Goal: Task Accomplishment & Management: Manage account settings

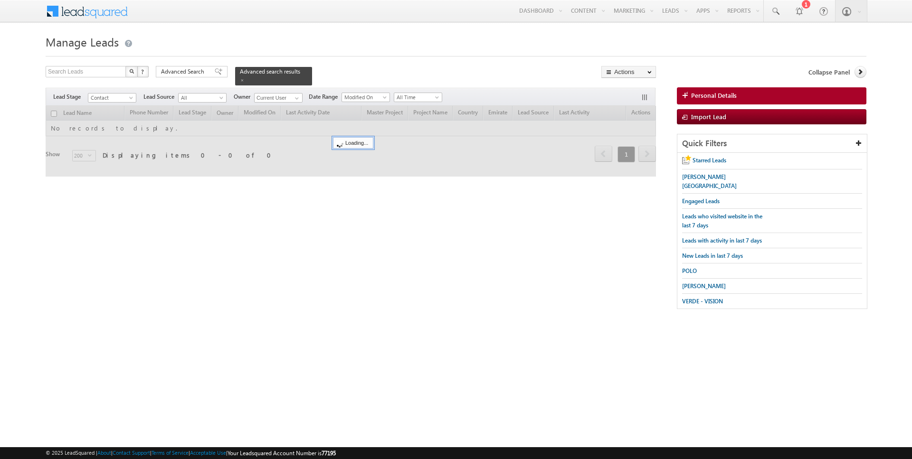
click at [188, 74] on span "Advanced Search" at bounding box center [184, 71] width 46 height 9
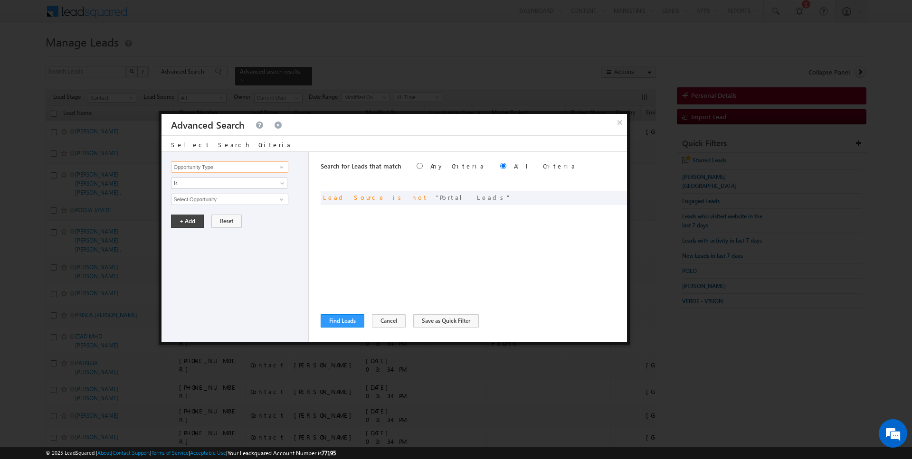
click at [216, 170] on input "Opportunity Type" at bounding box center [229, 167] width 117 height 11
type input "Lead Activity"
click at [199, 184] on span "Is" at bounding box center [222, 183] width 103 height 9
click at [197, 203] on link "Is Not" at bounding box center [229, 203] width 116 height 9
click at [209, 198] on input "Select Activity" at bounding box center [229, 199] width 117 height 11
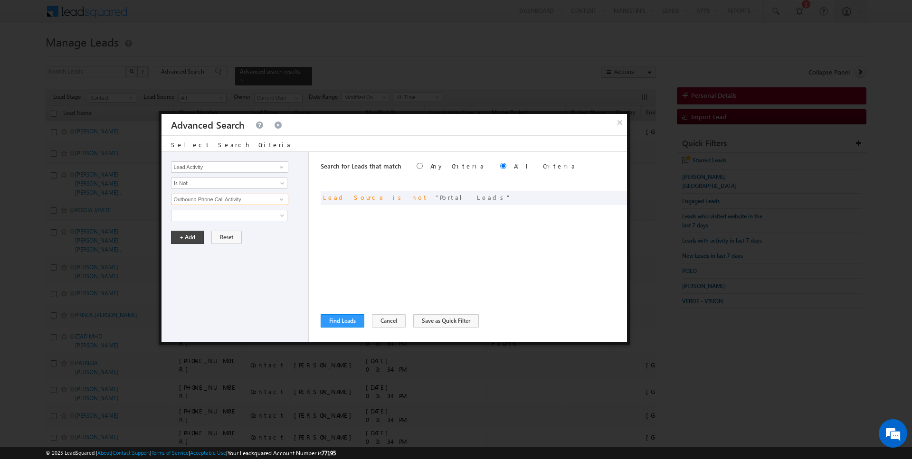
type input "Outbound Phone Call Activity"
click at [179, 246] on div "Opportunity Type Lead Activity Task Sales Group Prospect Id Address 1 Address 2…" at bounding box center [235, 247] width 147 height 190
click at [181, 233] on button "+ Add" at bounding box center [187, 237] width 33 height 13
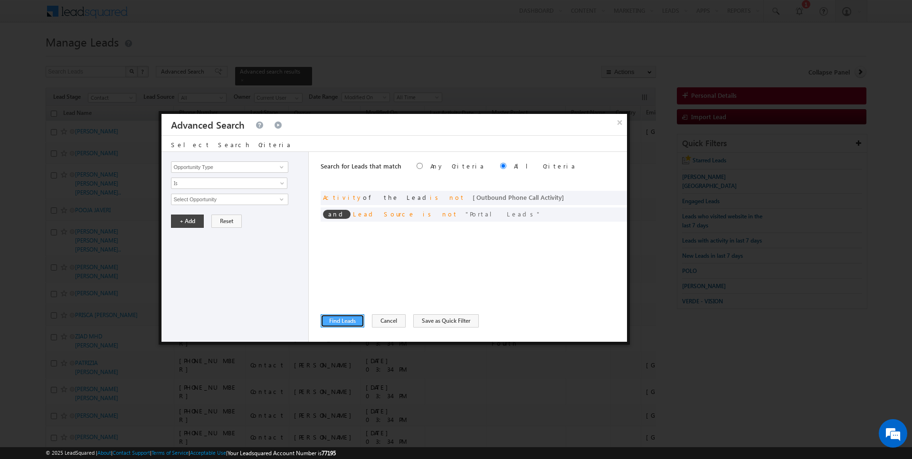
click at [348, 322] on button "Find Leads" at bounding box center [343, 320] width 44 height 13
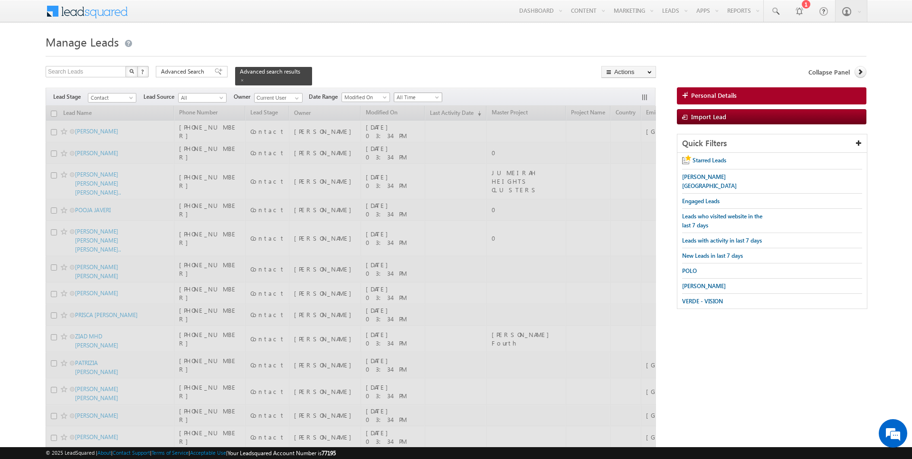
click at [417, 97] on span "All Time" at bounding box center [416, 97] width 45 height 9
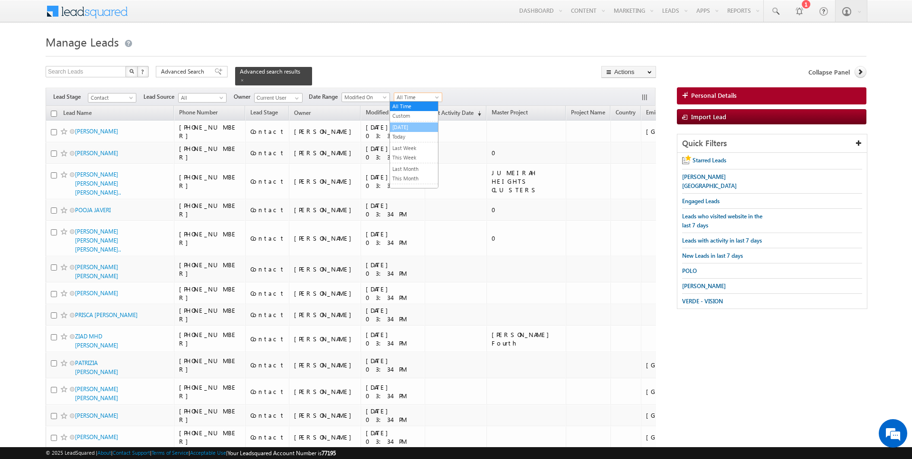
click at [416, 129] on link "[DATE]" at bounding box center [414, 127] width 48 height 9
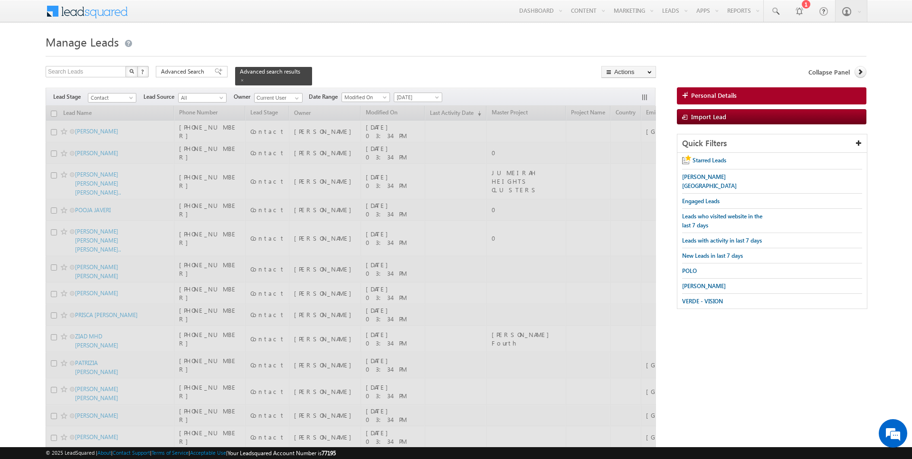
click at [190, 73] on span "Advanced Search" at bounding box center [184, 71] width 46 height 9
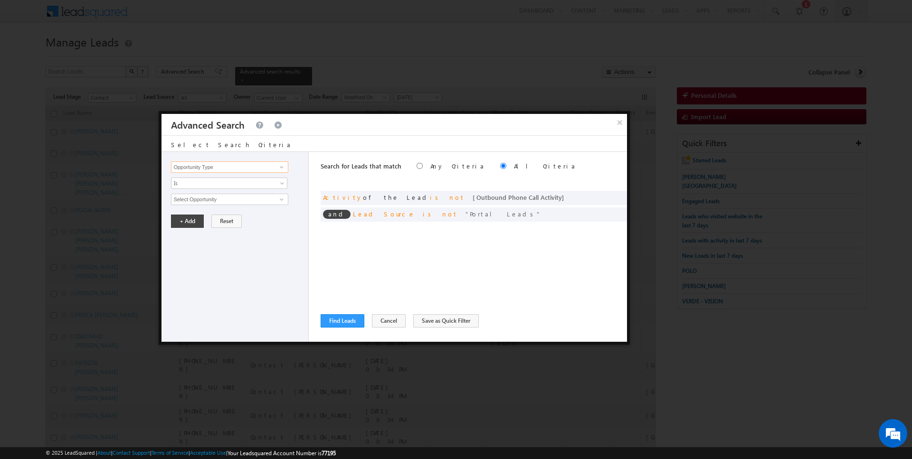
click at [217, 163] on input "Opportunity Type" at bounding box center [229, 167] width 117 height 11
click at [206, 187] on link "Owner" at bounding box center [229, 186] width 117 height 11
type input "Owner"
click at [201, 183] on span "Is" at bounding box center [222, 183] width 103 height 9
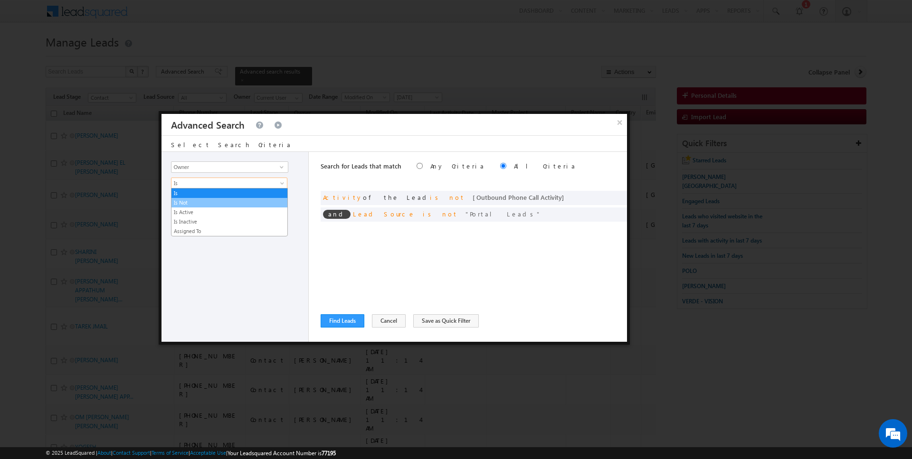
click at [200, 202] on link "Is Not" at bounding box center [229, 203] width 116 height 9
click at [201, 196] on span "None Selected" at bounding box center [225, 199] width 108 height 10
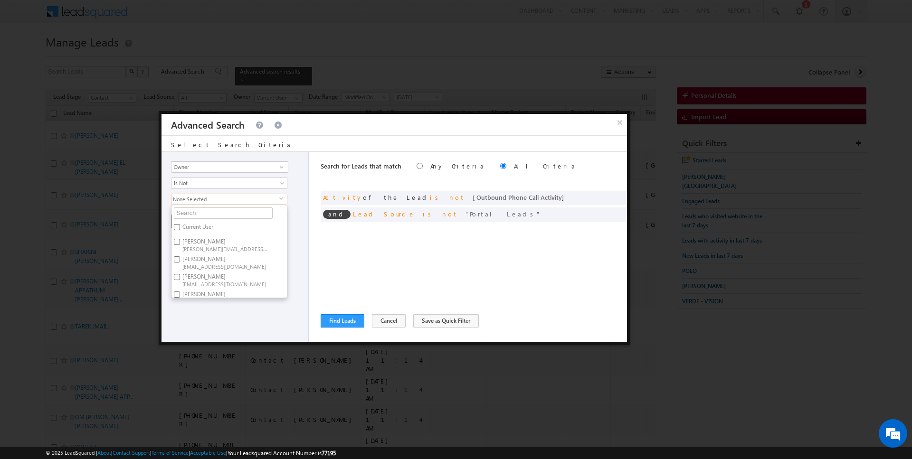
click at [197, 227] on label "Current User" at bounding box center [196, 228] width 51 height 15
click at [180, 227] on input "Current User" at bounding box center [177, 227] width 6 height 6
checkbox input "true"
click at [329, 250] on div "Search for Leads that match Any Criteria All Criteria Note that the current tri…" at bounding box center [474, 247] width 306 height 190
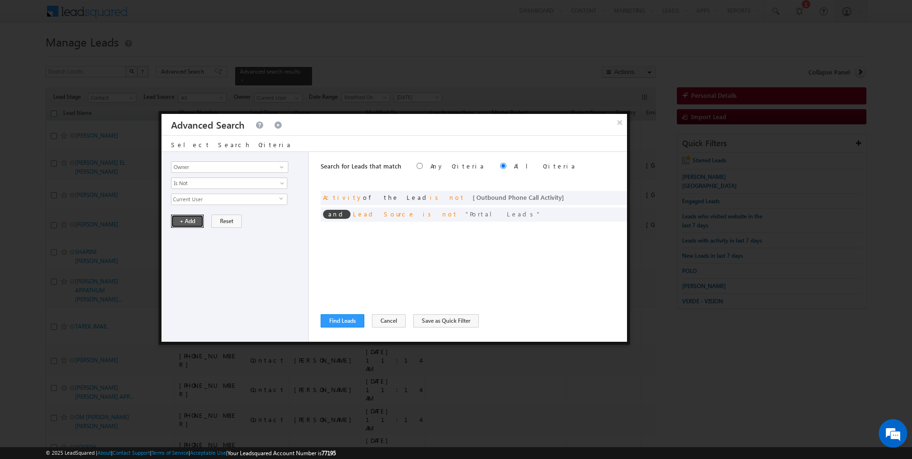
click at [184, 219] on button "+ Add" at bounding box center [187, 221] width 33 height 13
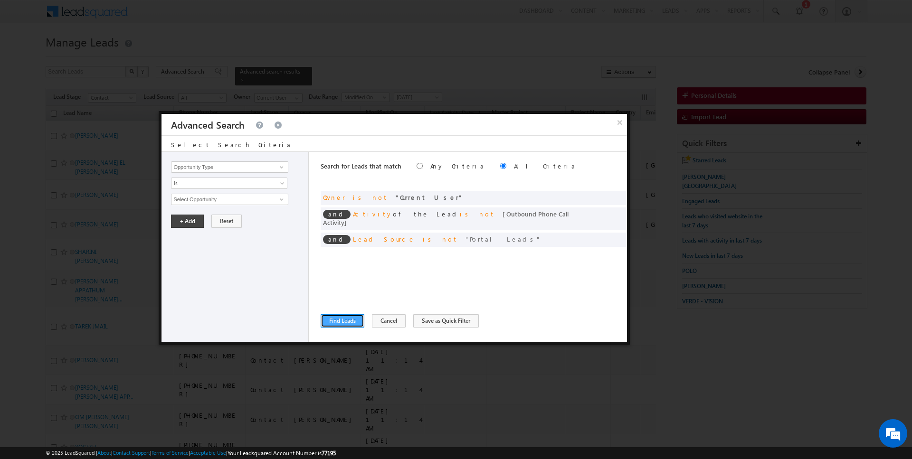
click at [349, 323] on button "Find Leads" at bounding box center [343, 320] width 44 height 13
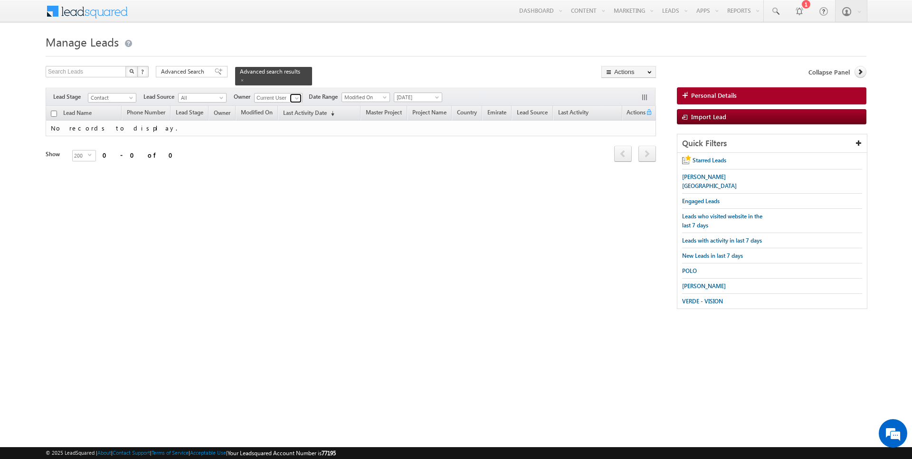
click at [297, 96] on span at bounding box center [297, 99] width 8 height 8
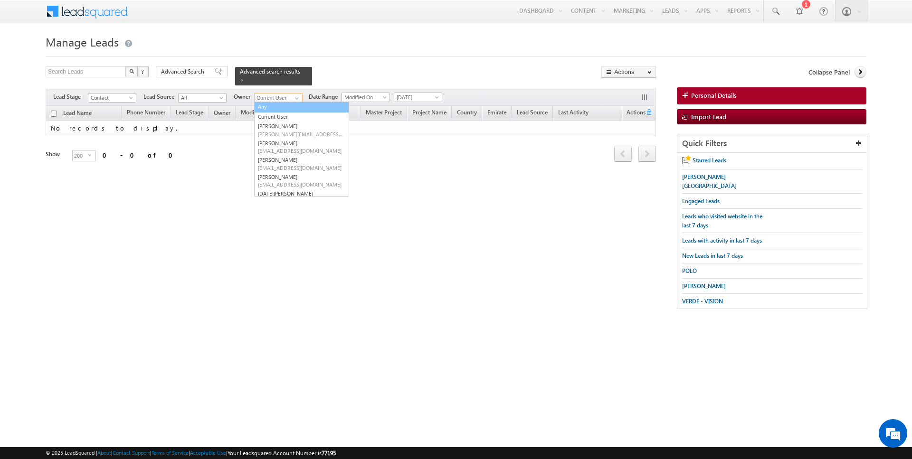
type input "Any"
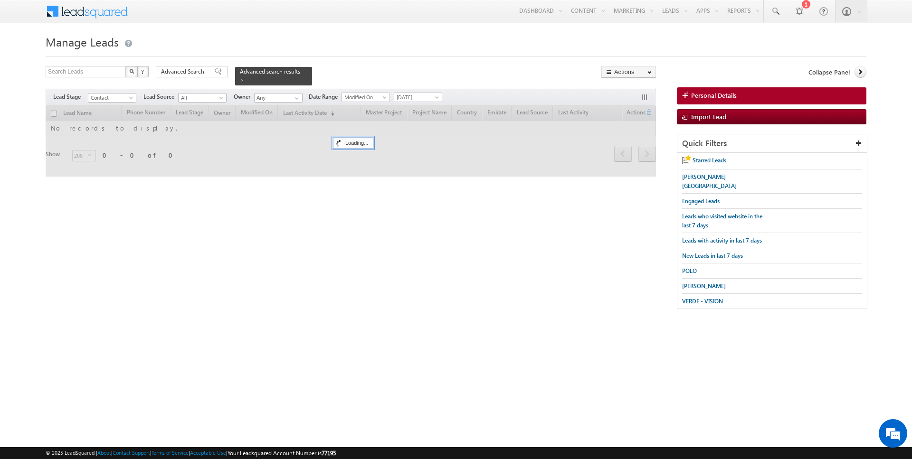
click at [354, 58] on form "Manage Leads Search Leads X ? 0 results found Advanced Search Advanced Search" at bounding box center [456, 175] width 821 height 287
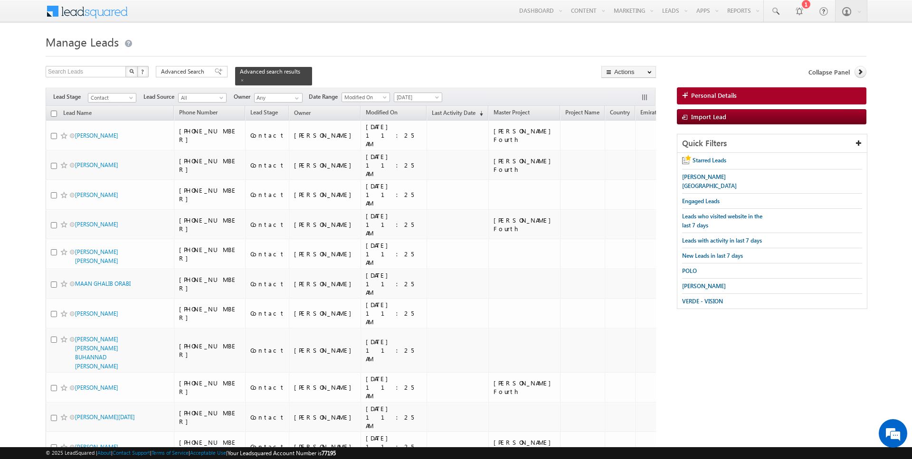
click at [55, 112] on input "checkbox" at bounding box center [54, 114] width 6 height 6
checkbox input "true"
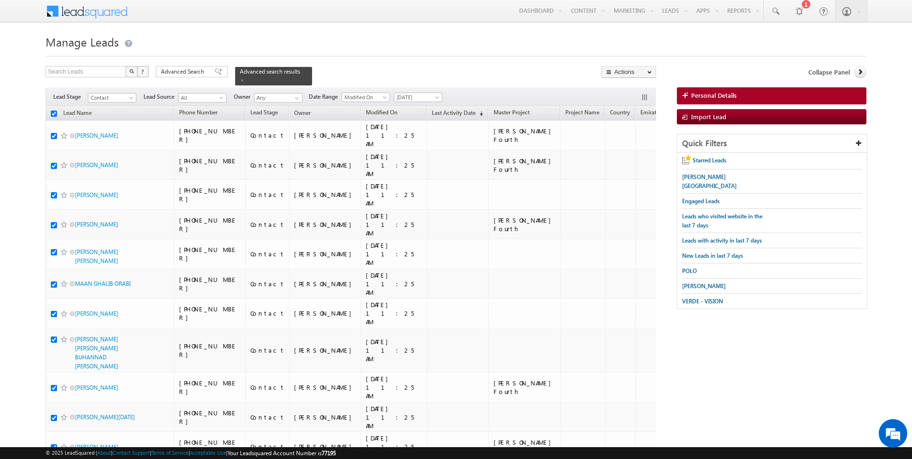
checkbox input "true"
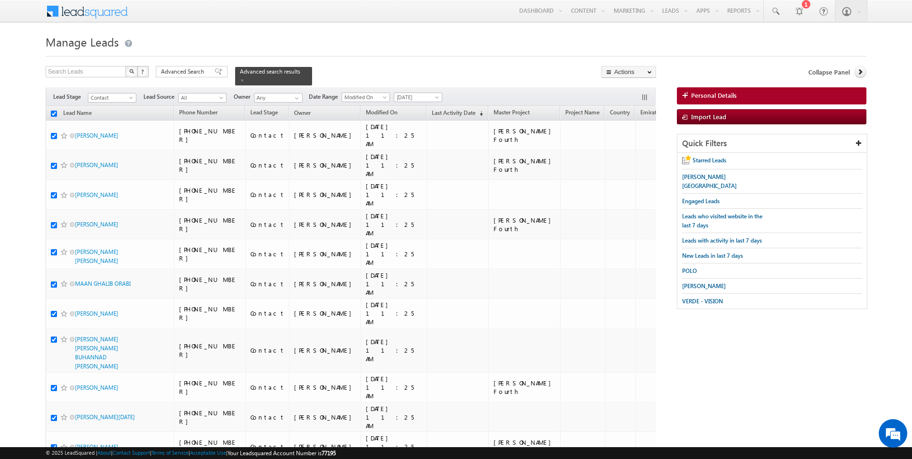
checkbox input "true"
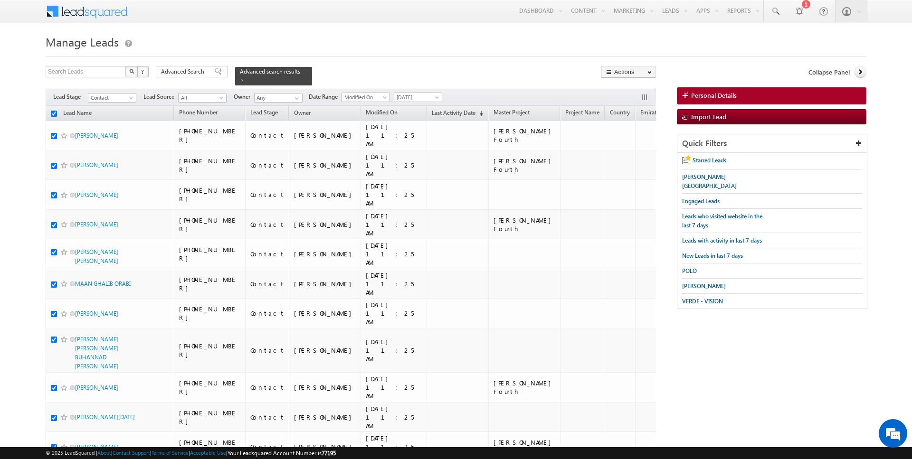
checkbox input "true"
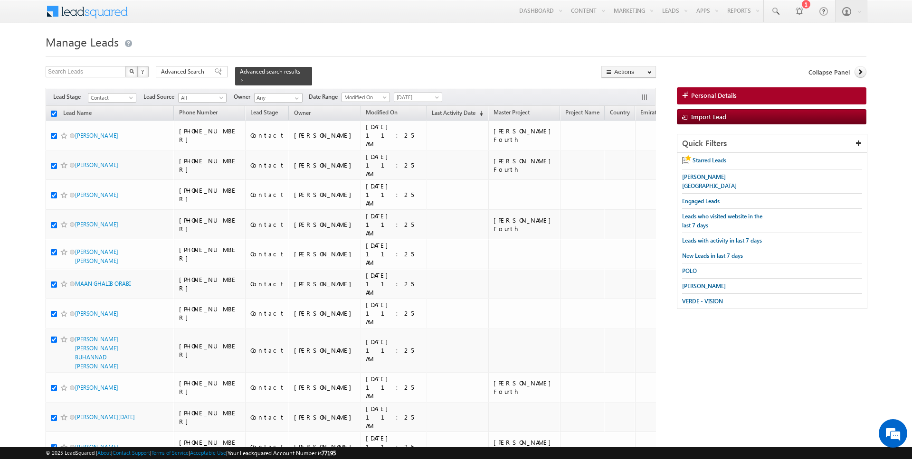
checkbox input "true"
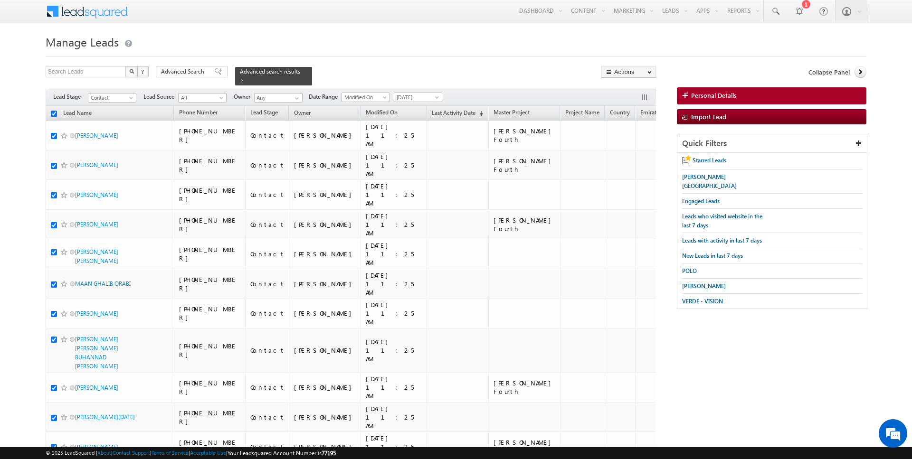
checkbox input "true"
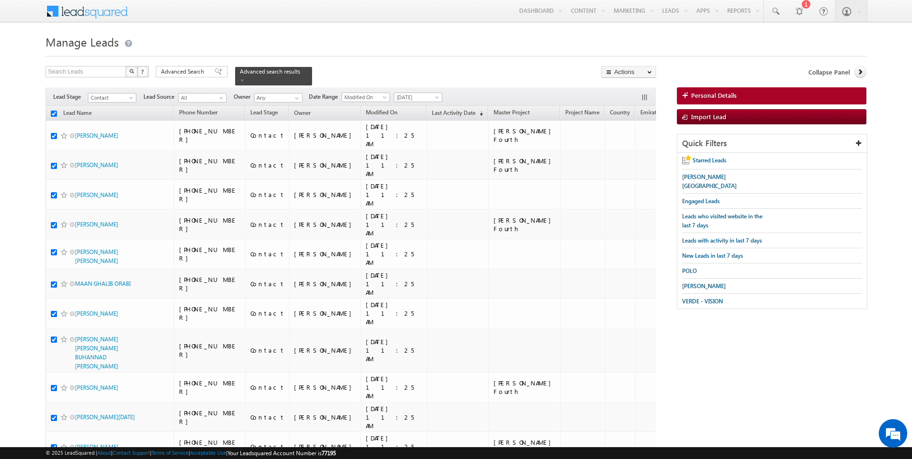
checkbox input "true"
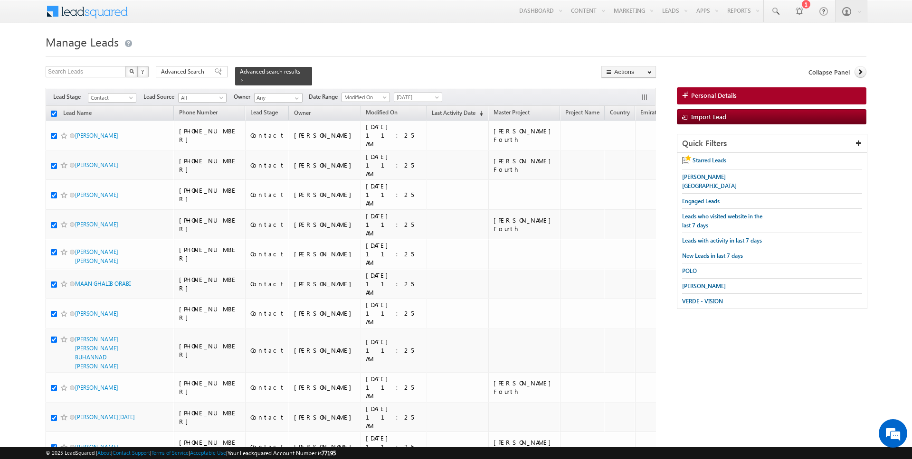
checkbox input "true"
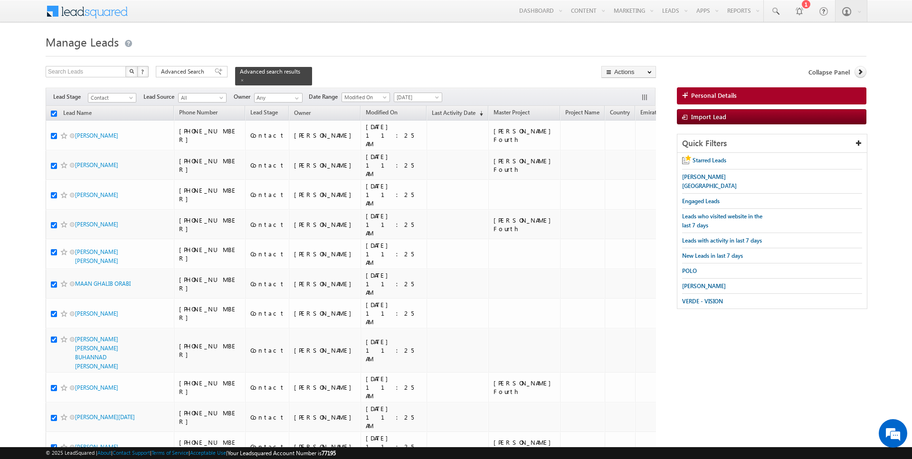
checkbox input "true"
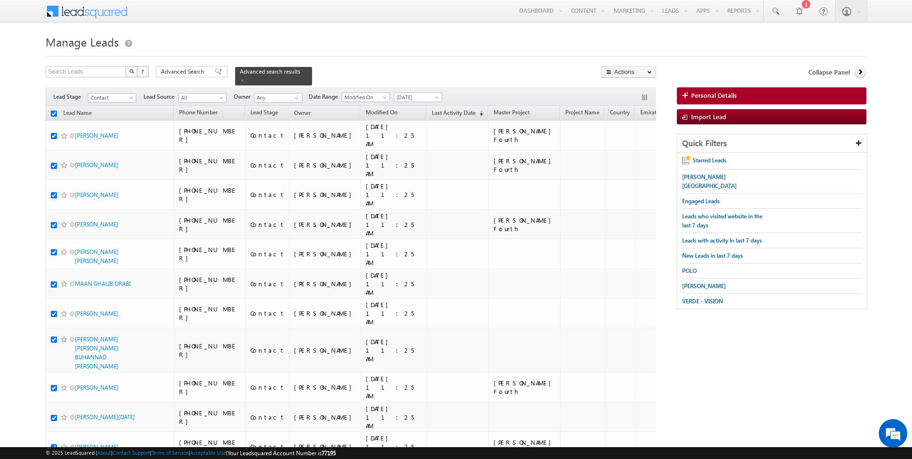
checkbox input "true"
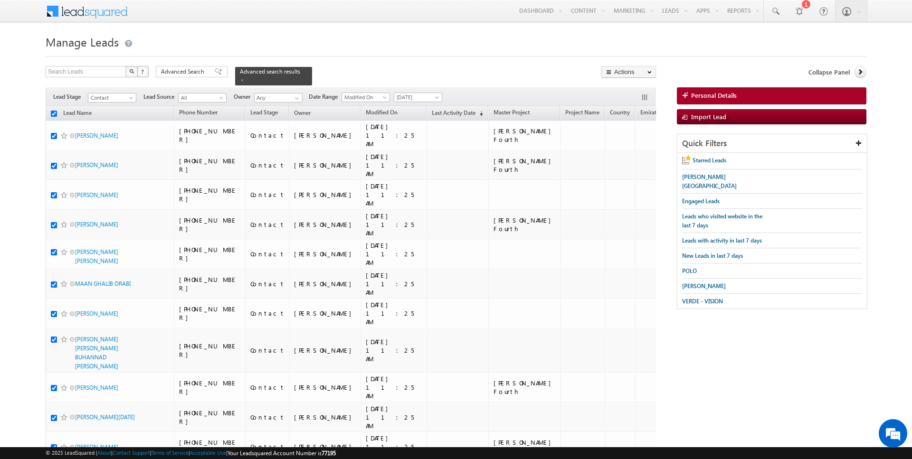
checkbox input "true"
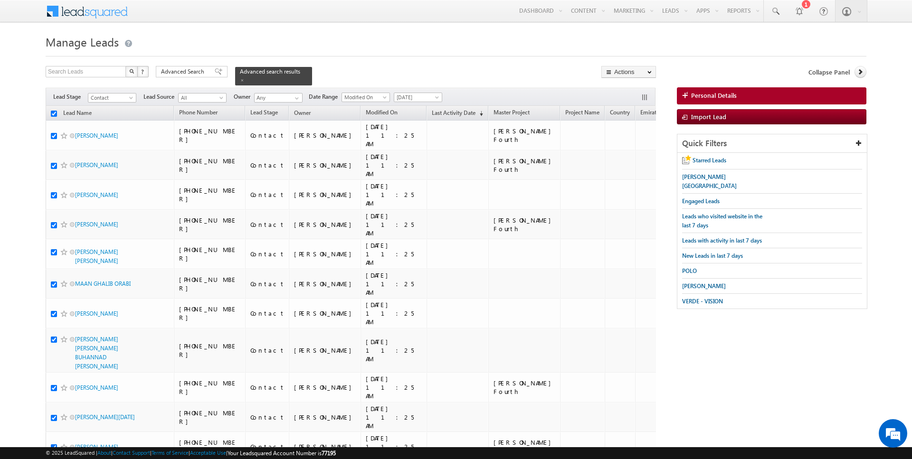
checkbox input "true"
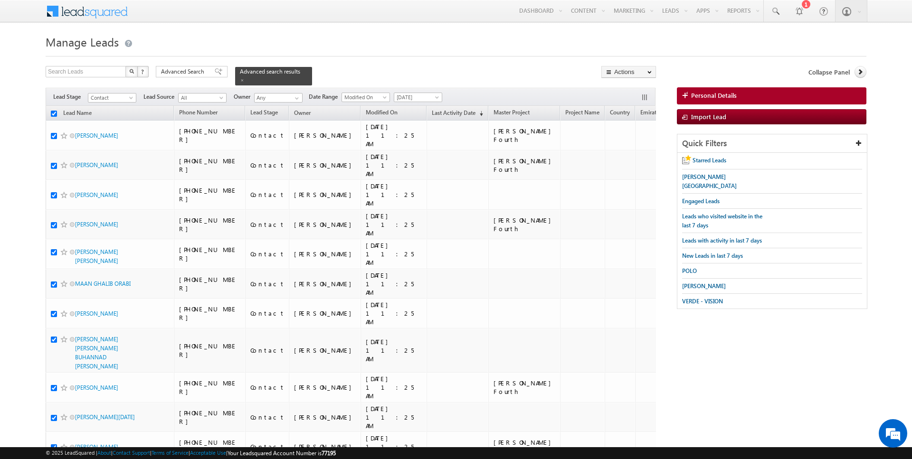
checkbox input "true"
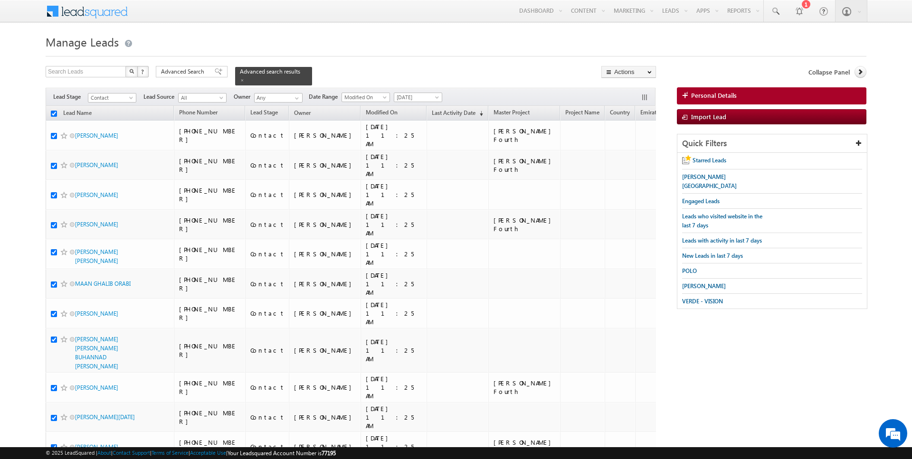
checkbox input "true"
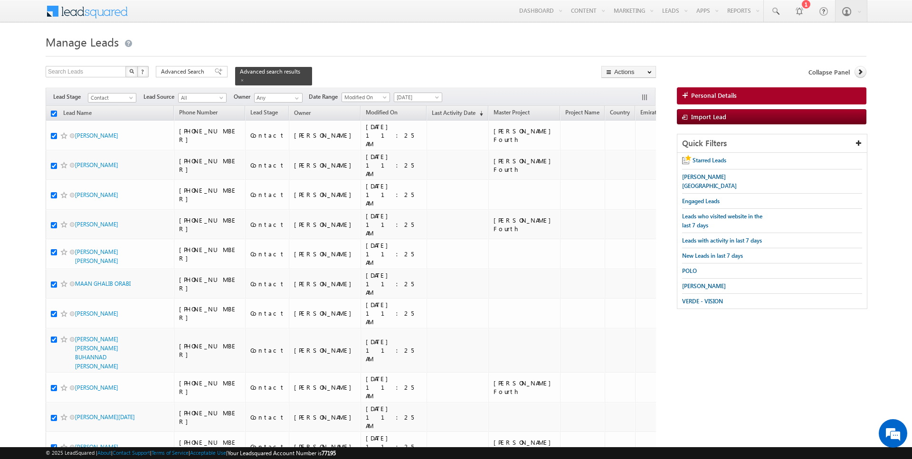
checkbox input "true"
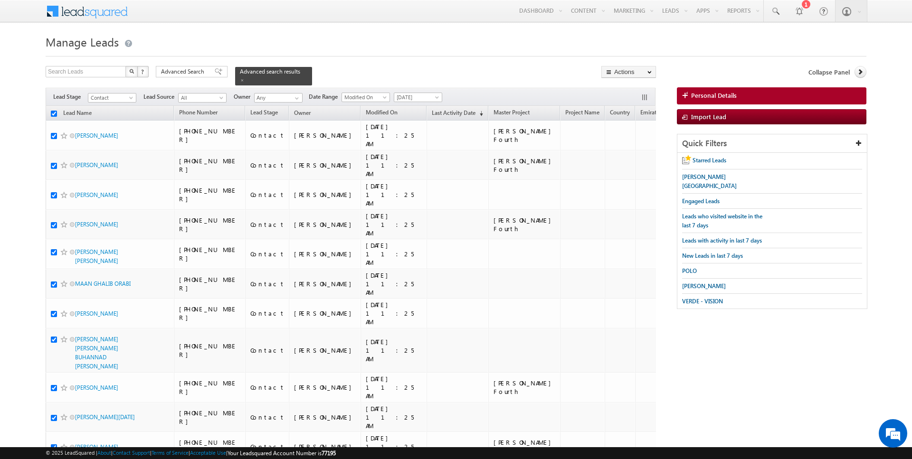
checkbox input "true"
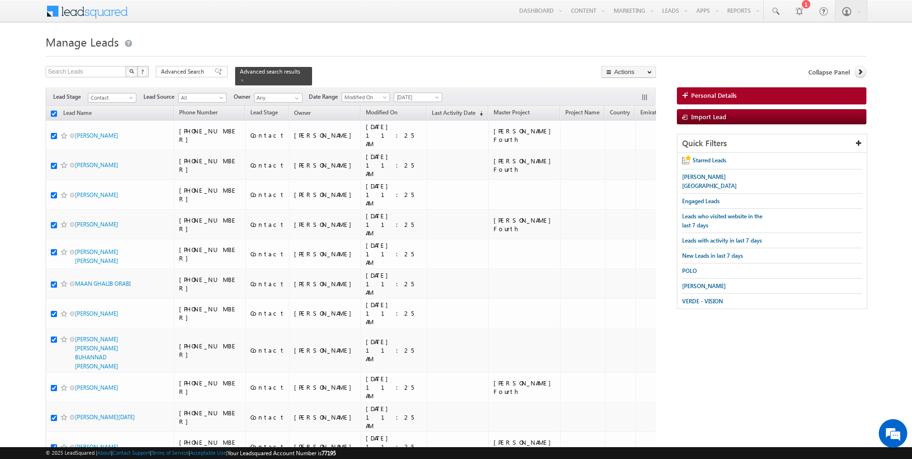
checkbox input "true"
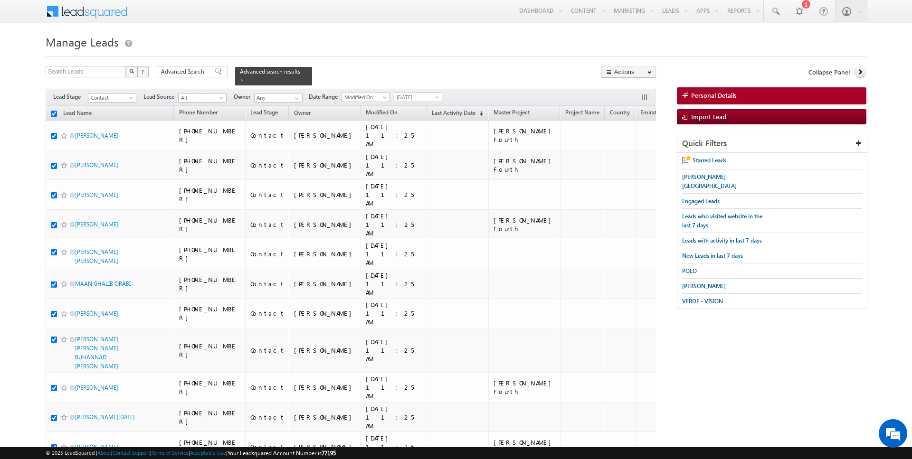
checkbox input "true"
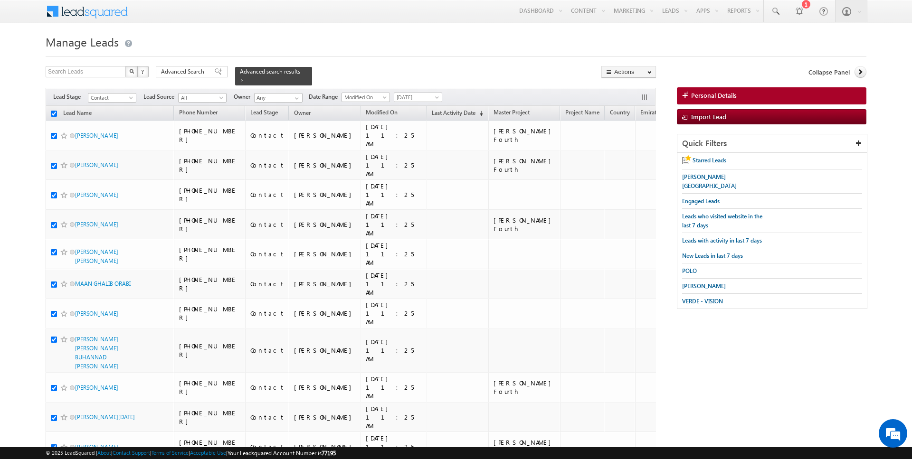
checkbox input "true"
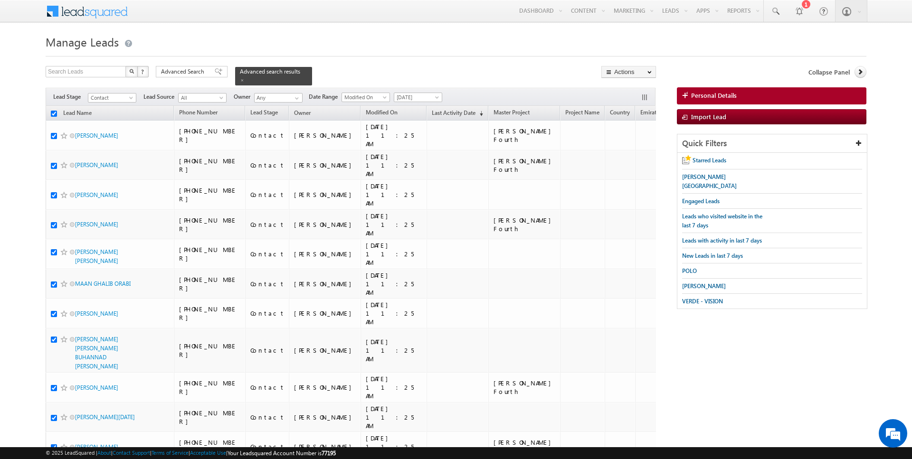
checkbox input "true"
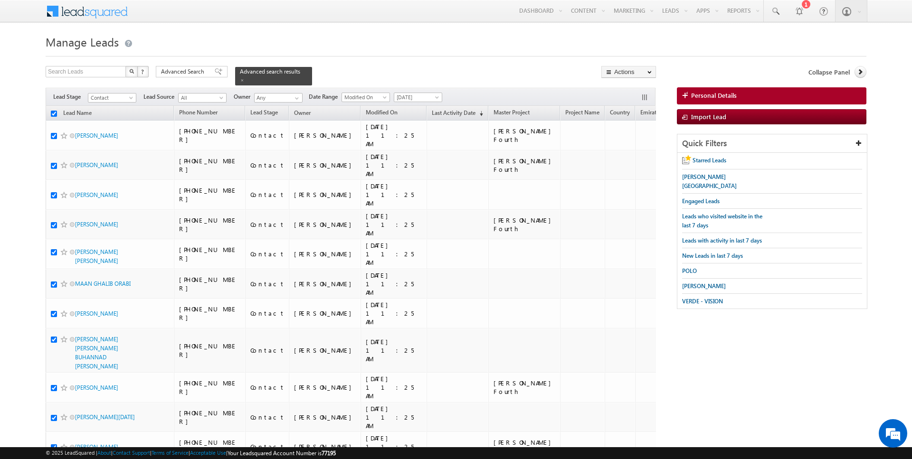
checkbox input "true"
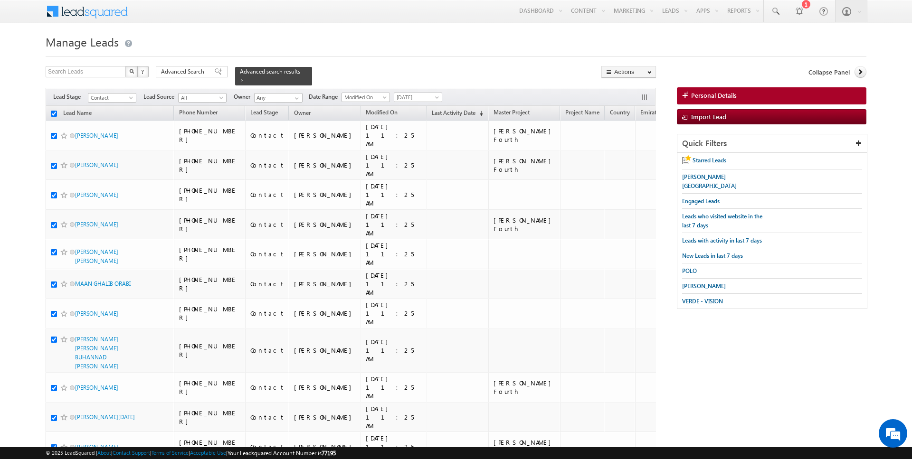
checkbox input "true"
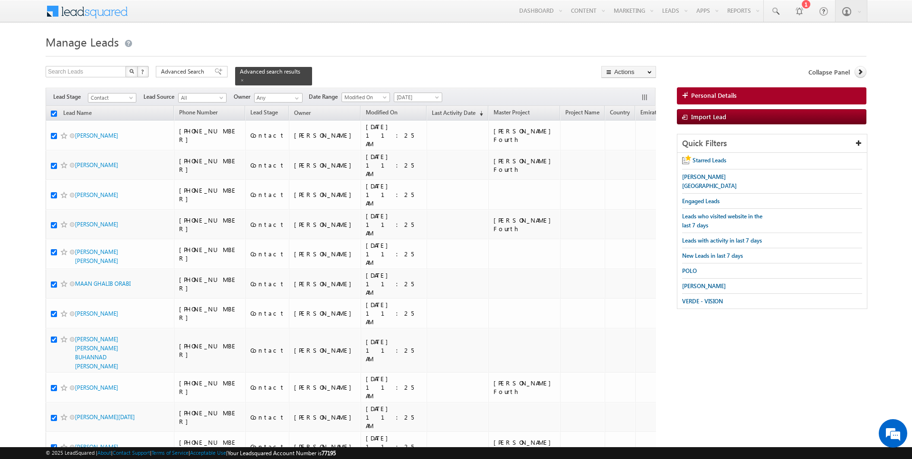
checkbox input "true"
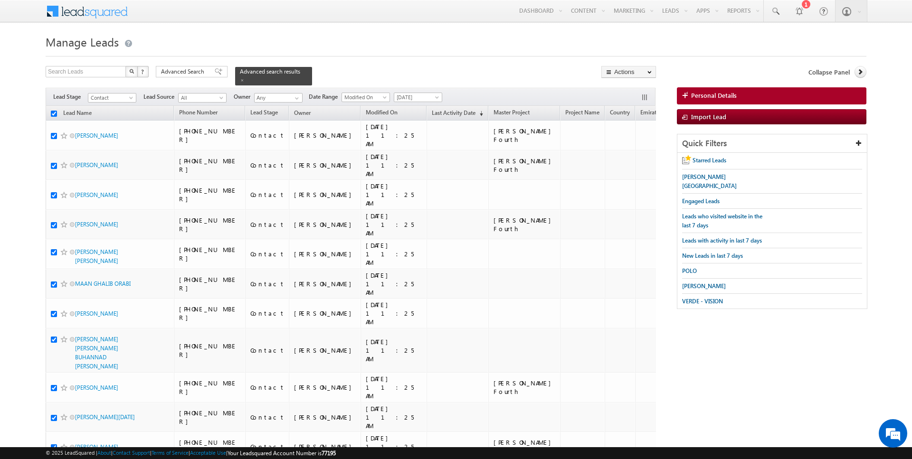
checkbox input "true"
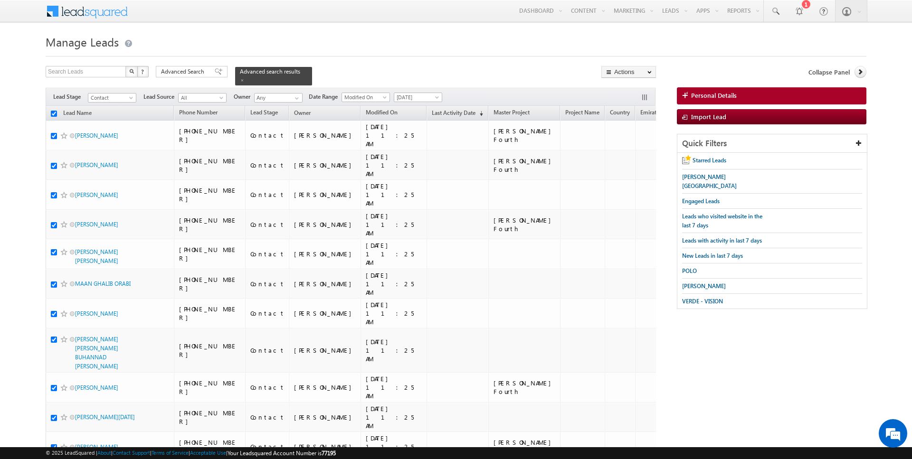
checkbox input "true"
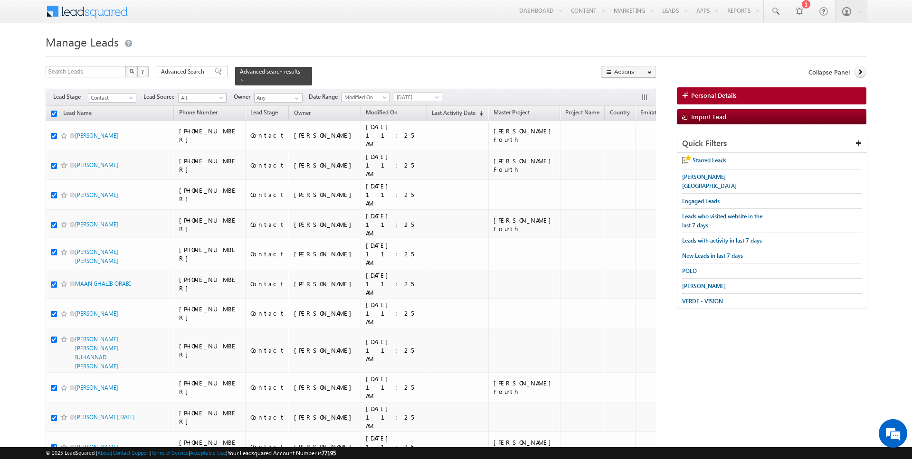
checkbox input "true"
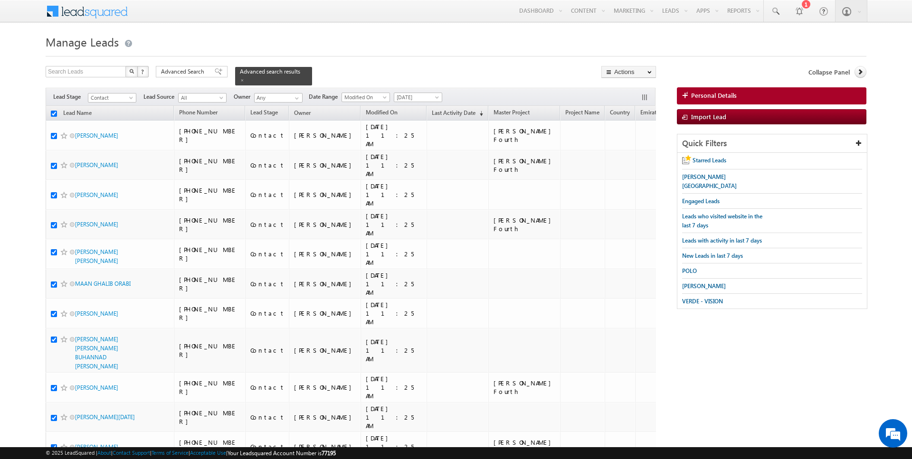
checkbox input "true"
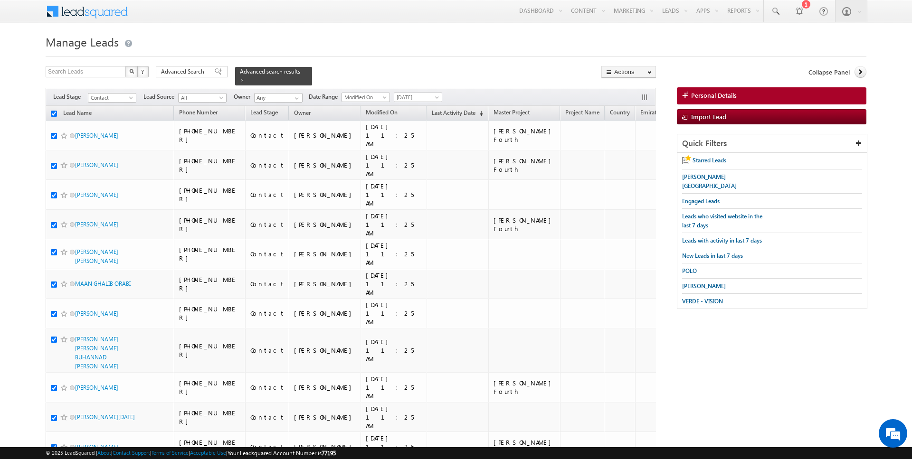
checkbox input "true"
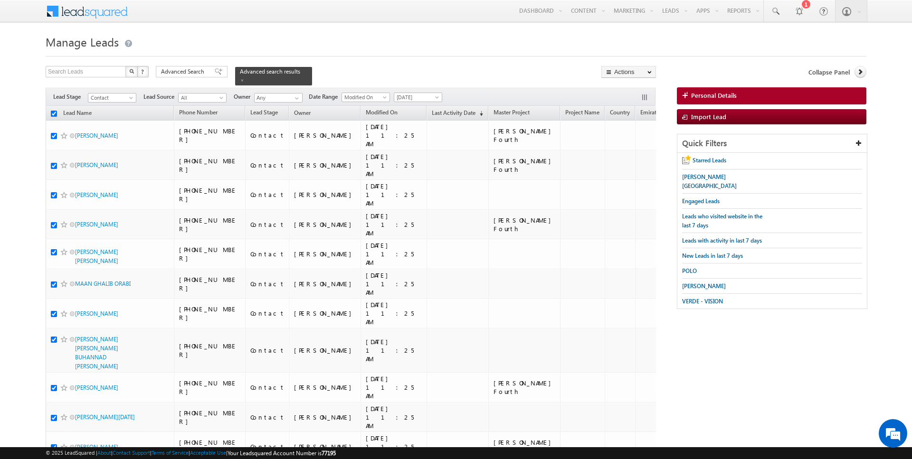
checkbox input "true"
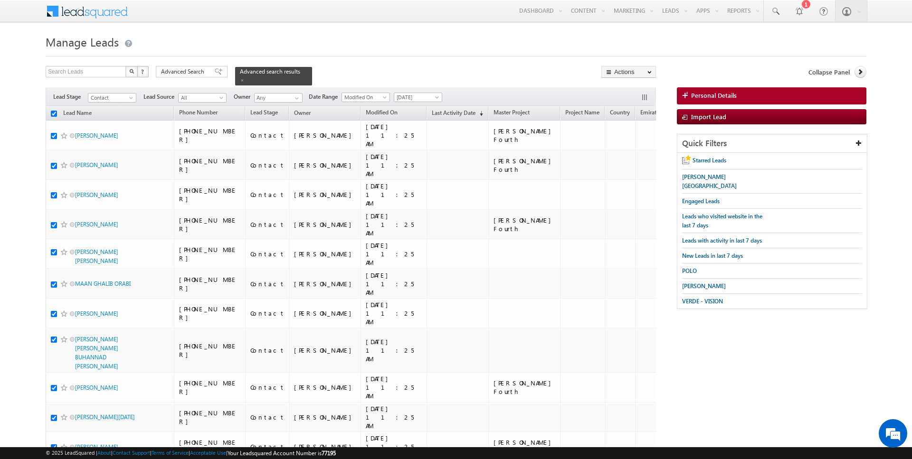
checkbox input "true"
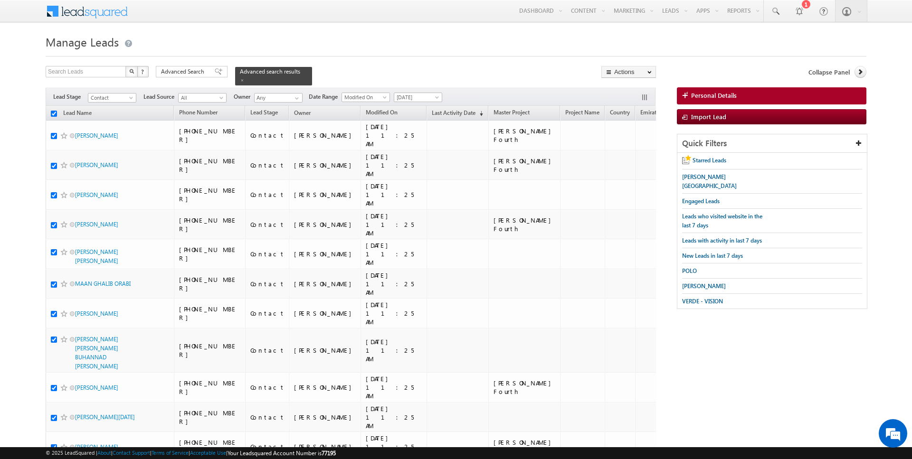
checkbox input "true"
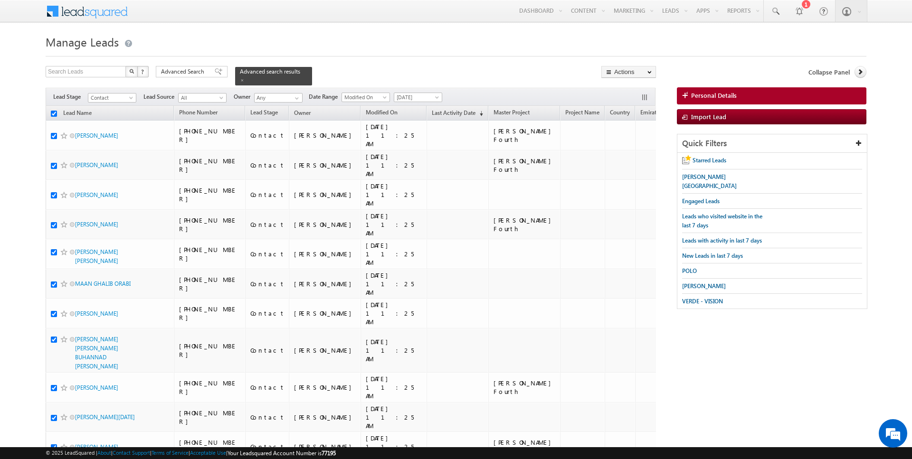
checkbox input "true"
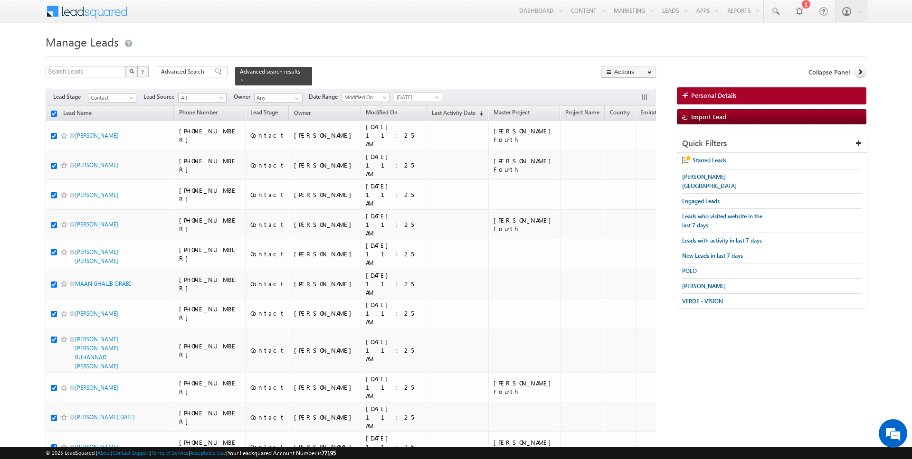
checkbox input "true"
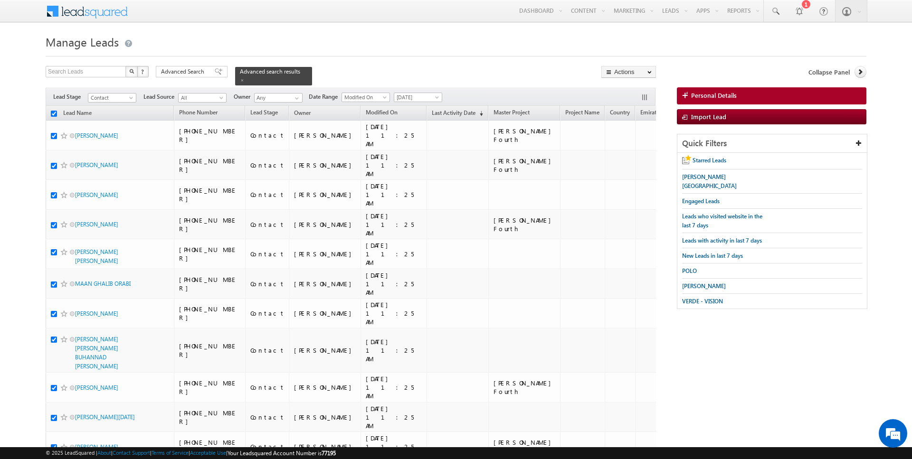
checkbox input "true"
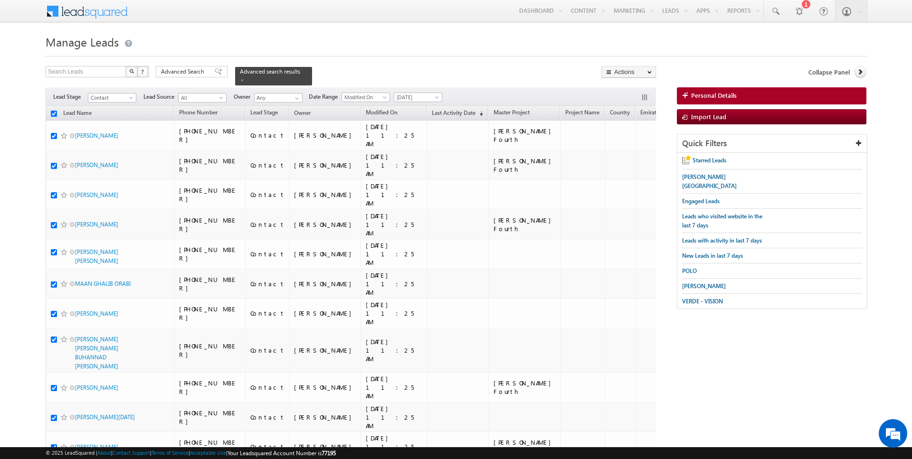
checkbox input "true"
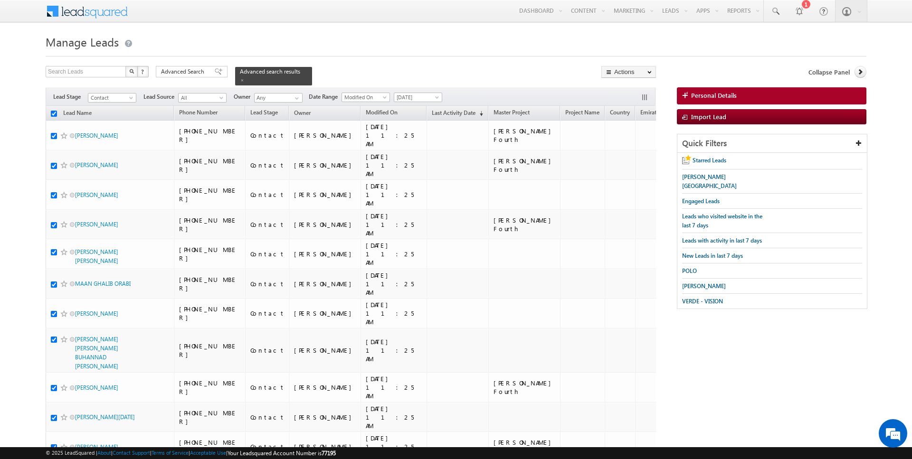
checkbox input "true"
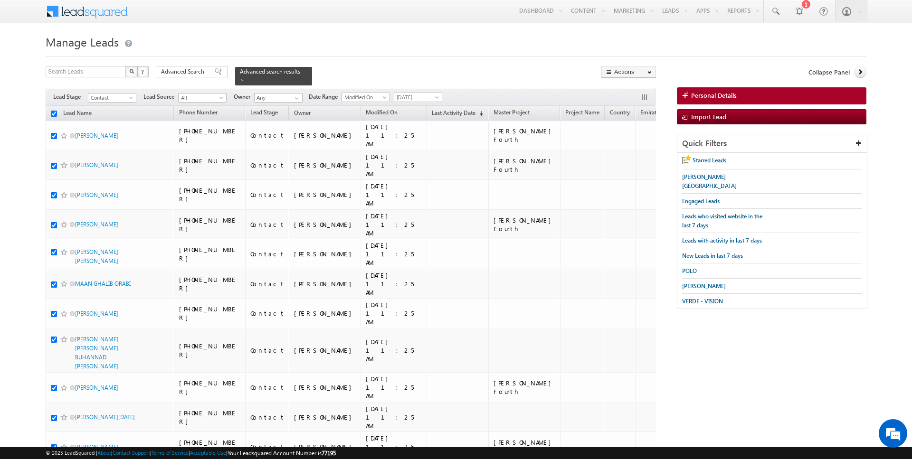
checkbox input "true"
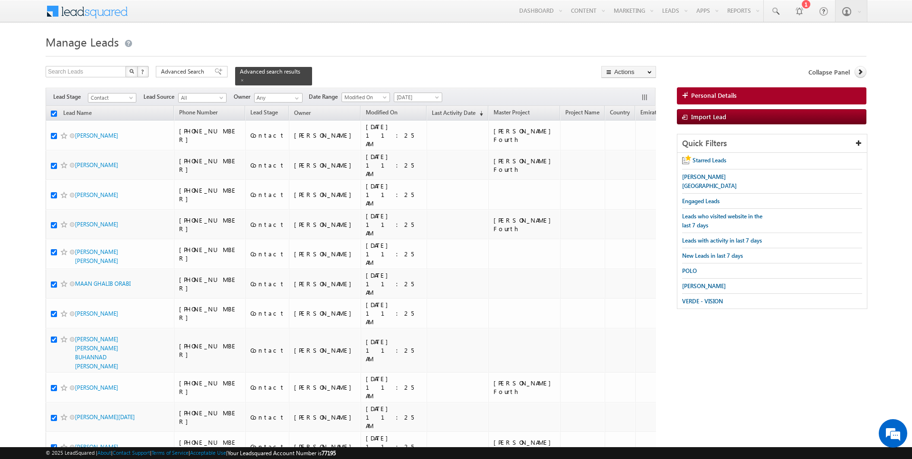
checkbox input "true"
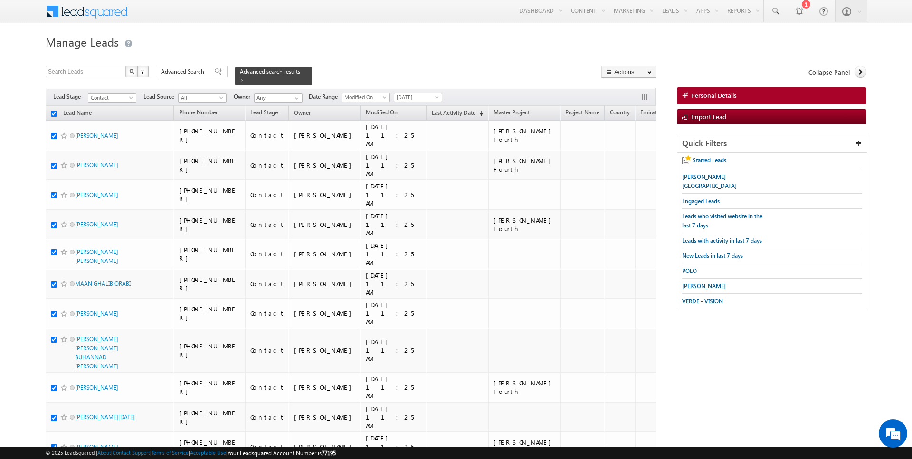
checkbox input "true"
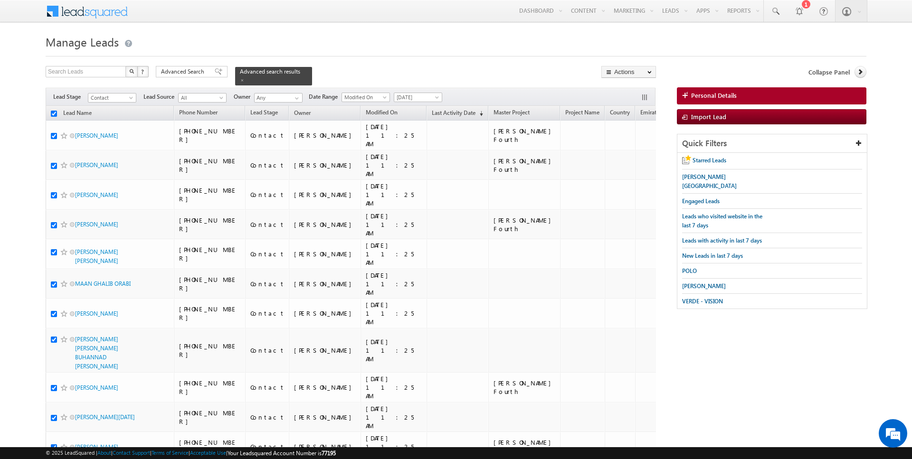
checkbox input "true"
click at [631, 154] on link "Change Owner" at bounding box center [629, 153] width 54 height 11
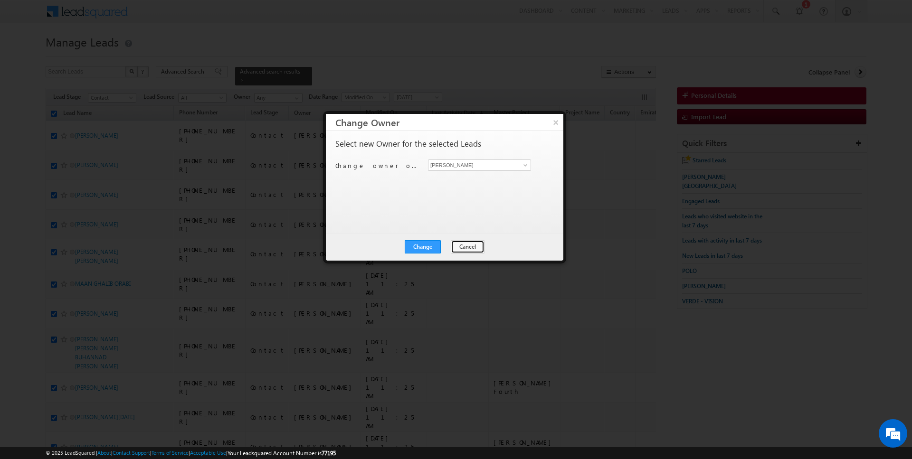
drag, startPoint x: 460, startPoint y: 241, endPoint x: 473, endPoint y: 230, distance: 17.2
click at [460, 241] on button "Cancel" at bounding box center [468, 246] width 34 height 13
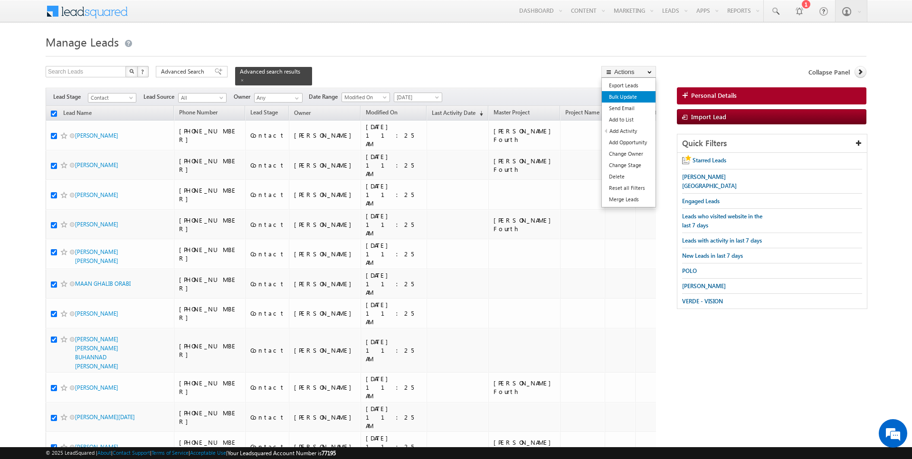
click at [637, 98] on link "Bulk Update" at bounding box center [629, 96] width 54 height 11
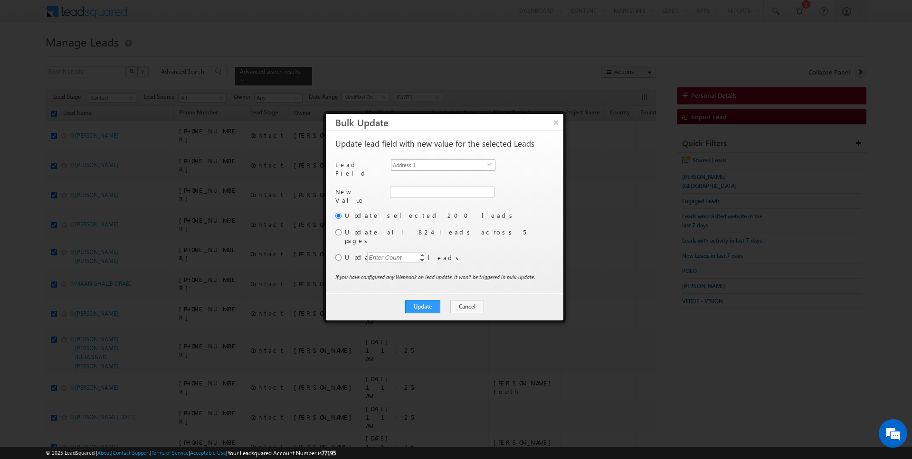
click at [441, 161] on span "Address 1" at bounding box center [439, 165] width 96 height 10
click at [406, 264] on li "Owner" at bounding box center [443, 269] width 104 height 10
click at [347, 228] on label "Update all 824 leads across 5 pages" at bounding box center [448, 236] width 207 height 17
click at [338, 229] on input "radio" at bounding box center [338, 232] width 6 height 6
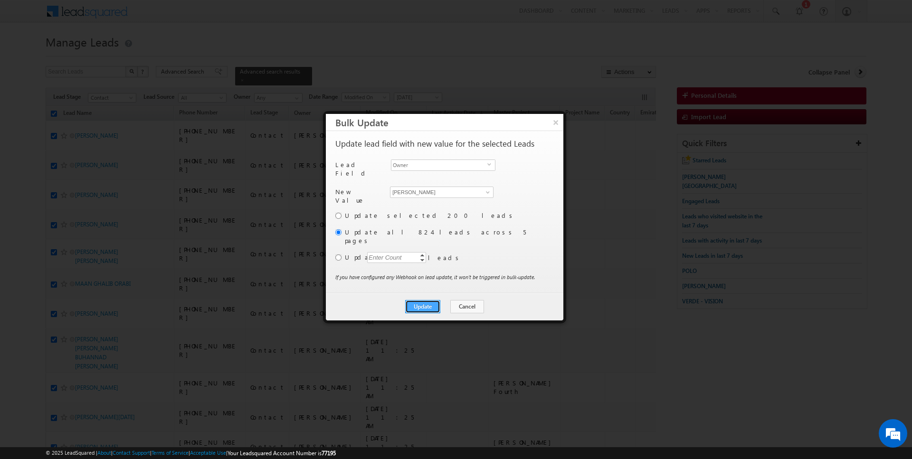
click at [423, 300] on button "Update" at bounding box center [422, 306] width 35 height 13
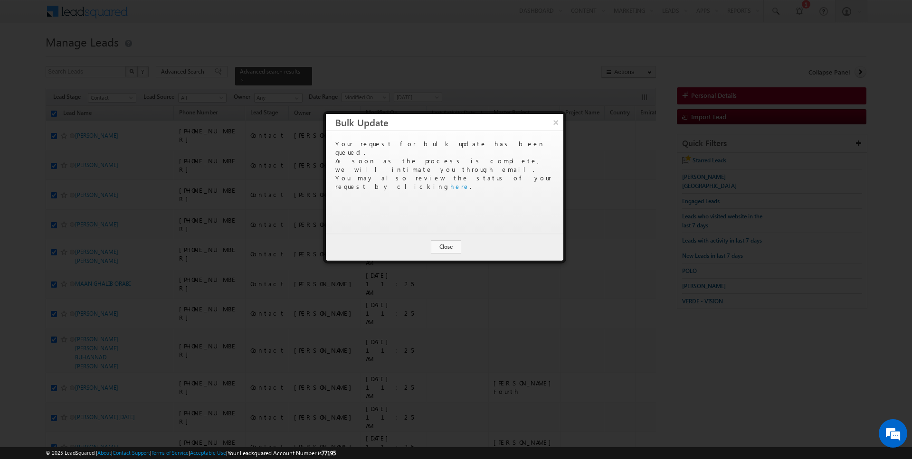
click at [448, 238] on div "Update Cancel Close" at bounding box center [445, 247] width 238 height 28
click at [447, 245] on button "Close" at bounding box center [446, 246] width 30 height 13
